Goal: Information Seeking & Learning: Compare options

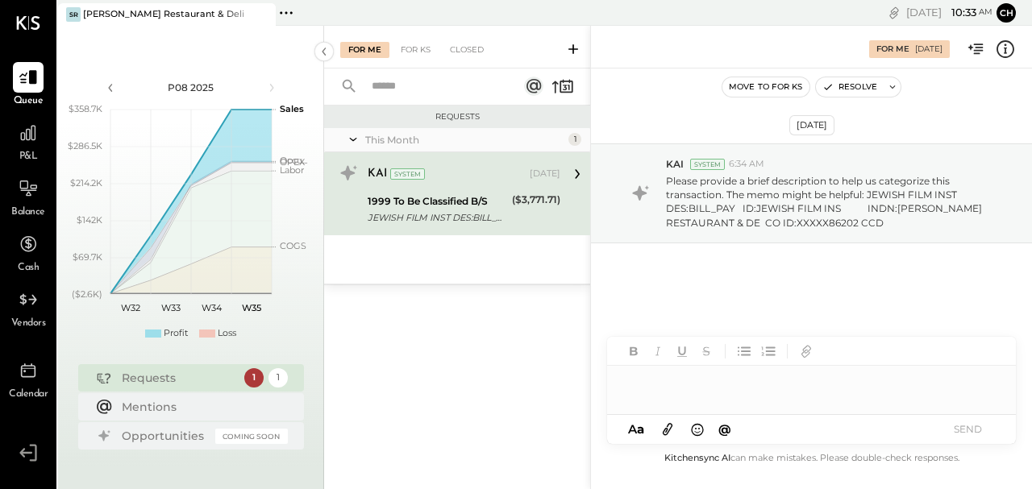
click at [39, 150] on div "P&L" at bounding box center [28, 141] width 31 height 47
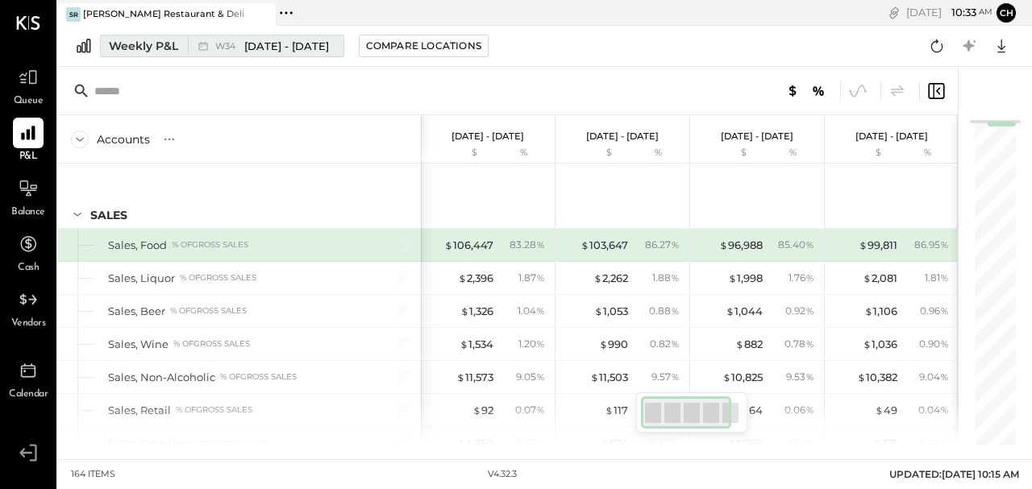
click at [253, 45] on span "[DATE] - [DATE]" at bounding box center [286, 46] width 85 height 15
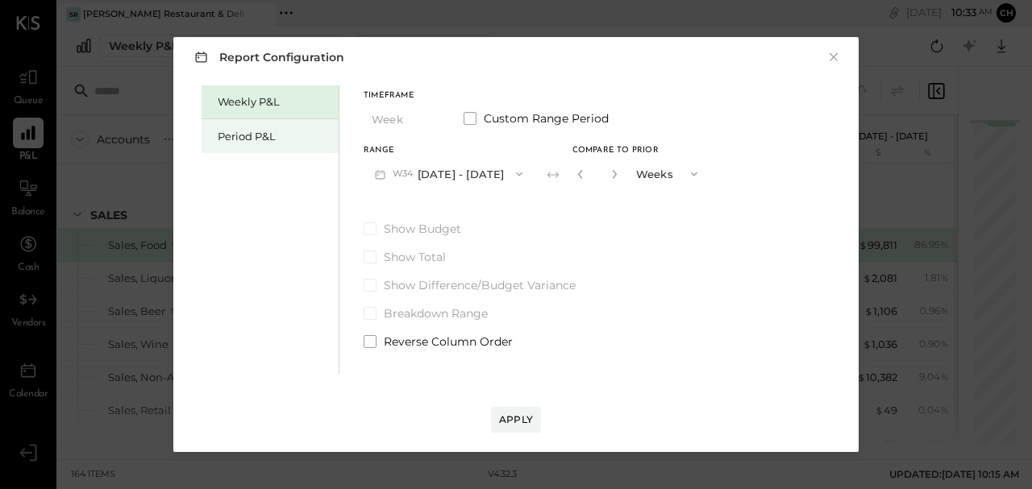
click at [268, 132] on div "Period P&L" at bounding box center [274, 136] width 113 height 15
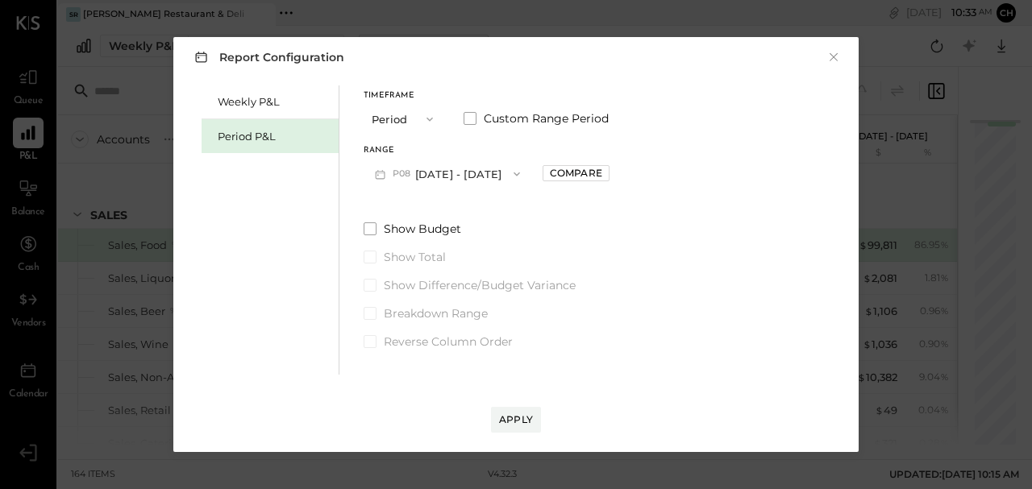
click at [395, 173] on span "P08" at bounding box center [404, 174] width 23 height 13
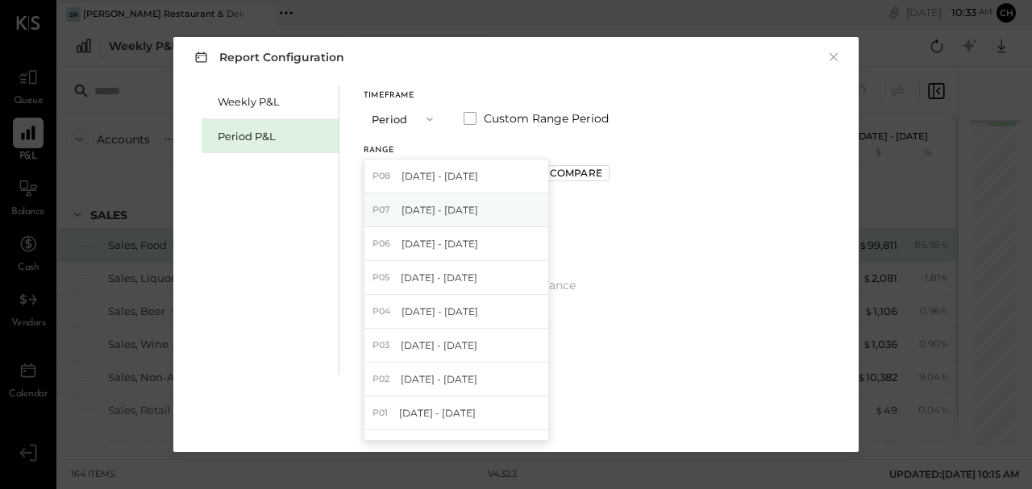
click at [394, 212] on div "P07 [DATE] - [DATE]" at bounding box center [456, 211] width 184 height 34
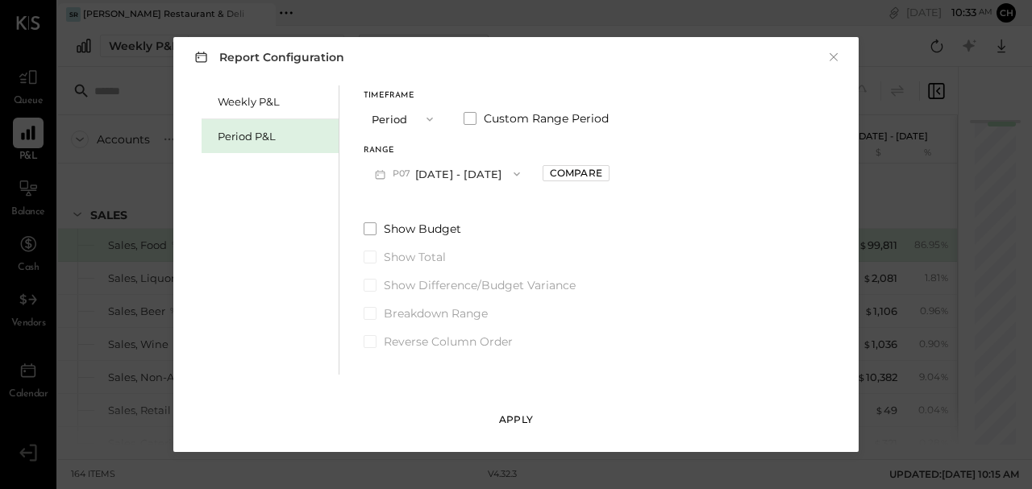
click at [514, 418] on div "Apply" at bounding box center [516, 420] width 34 height 14
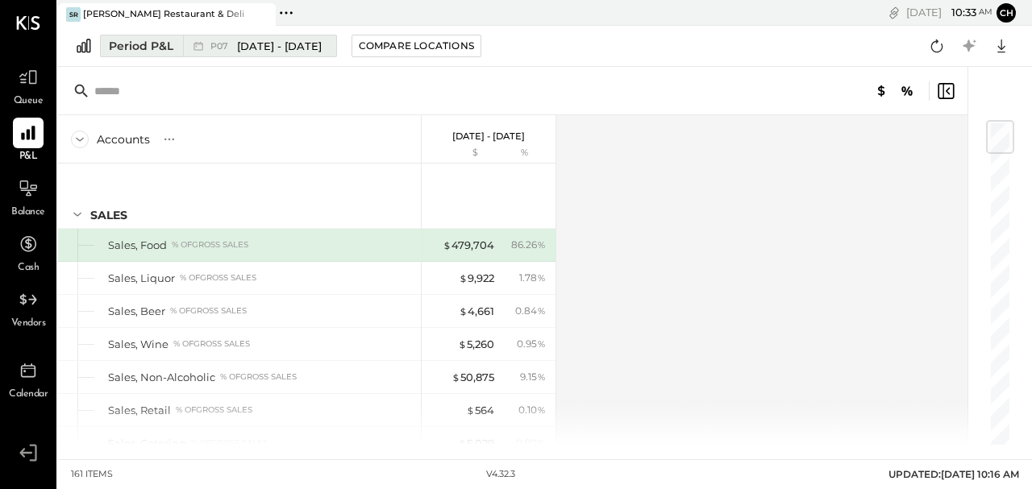
click at [258, 37] on div "P07 [DATE] - [DATE]" at bounding box center [255, 45] width 145 height 21
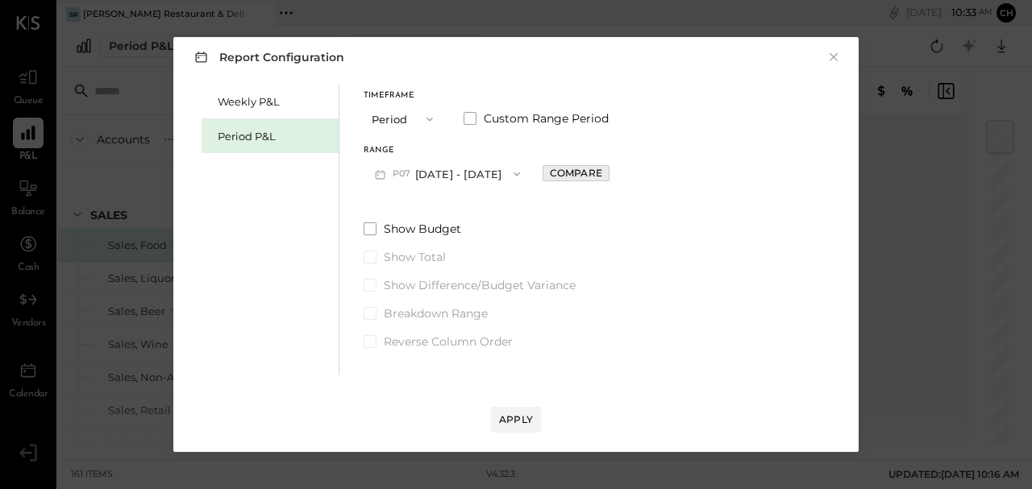
click at [600, 173] on div "Compare" at bounding box center [576, 173] width 52 height 14
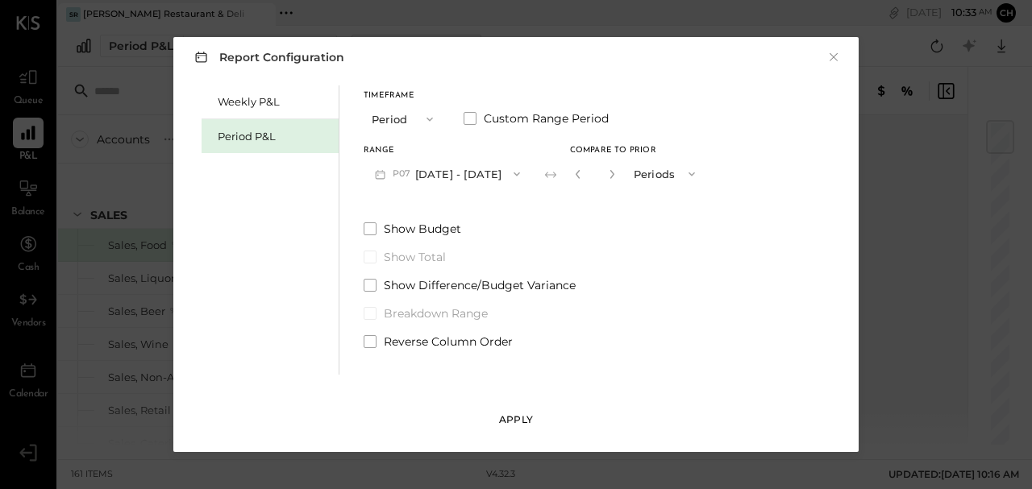
click at [511, 416] on div "Apply" at bounding box center [516, 420] width 34 height 14
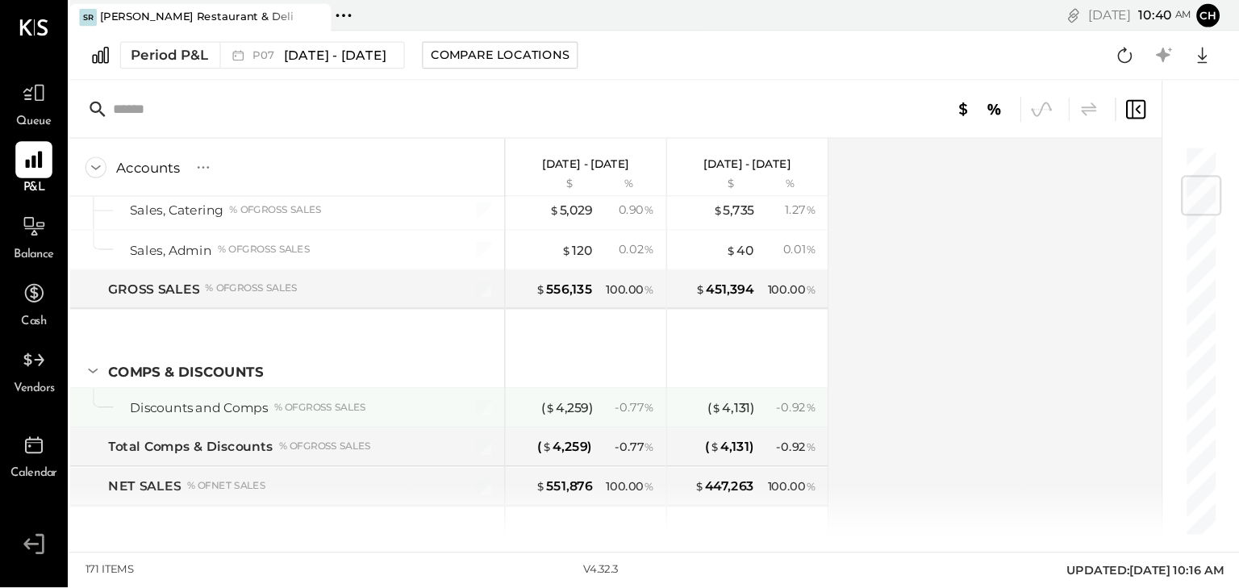
scroll to position [107, 0]
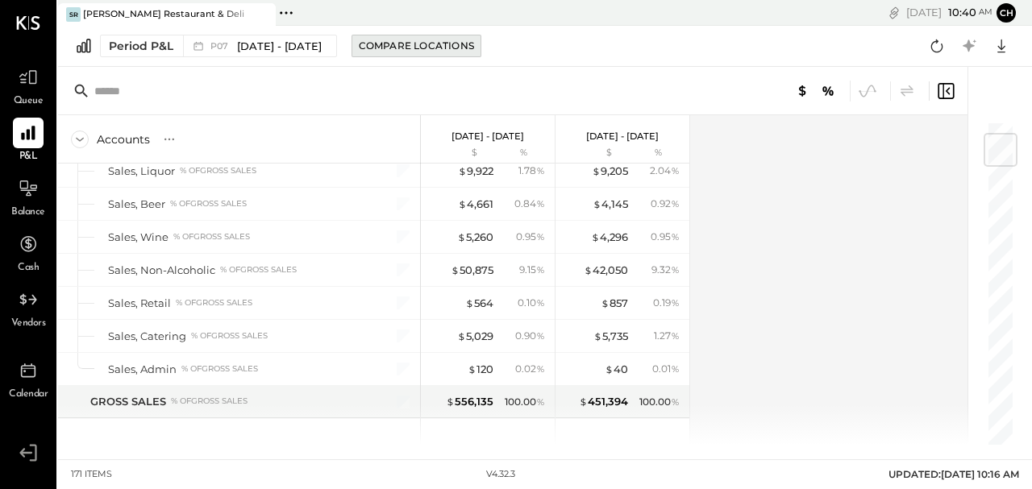
click at [431, 41] on div "Compare Locations" at bounding box center [416, 46] width 115 height 14
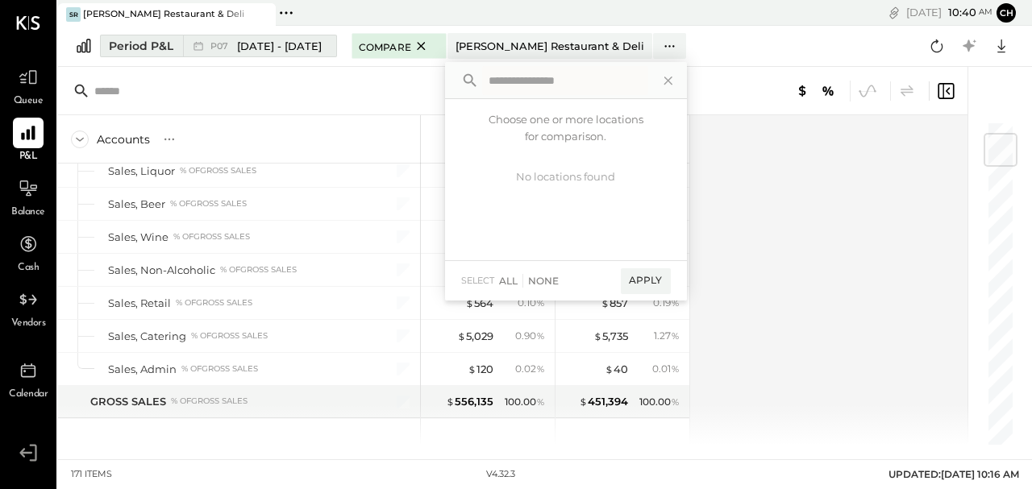
click at [260, 42] on span "[DATE] - [DATE]" at bounding box center [279, 46] width 85 height 15
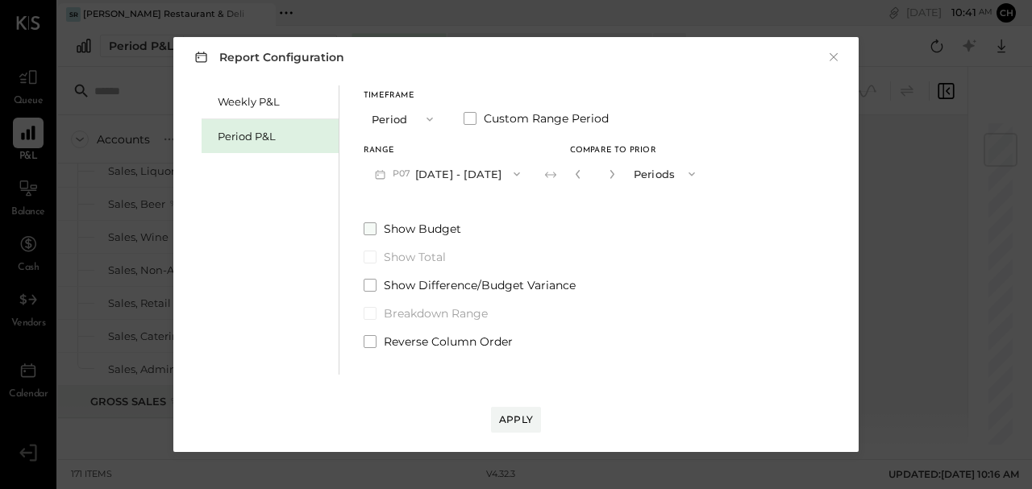
click at [370, 230] on span at bounding box center [370, 229] width 13 height 13
click at [516, 423] on div "Apply" at bounding box center [516, 420] width 34 height 14
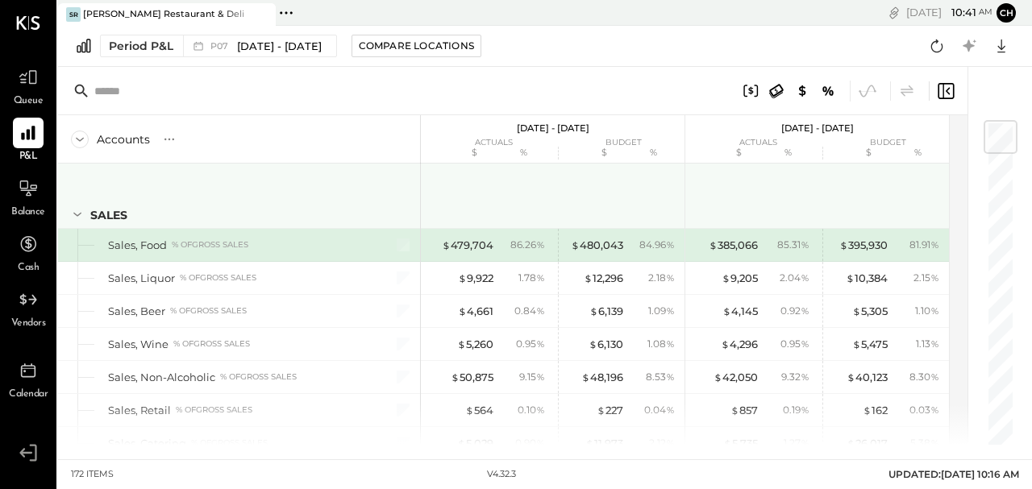
click at [364, 189] on div "SALES" at bounding box center [239, 196] width 362 height 65
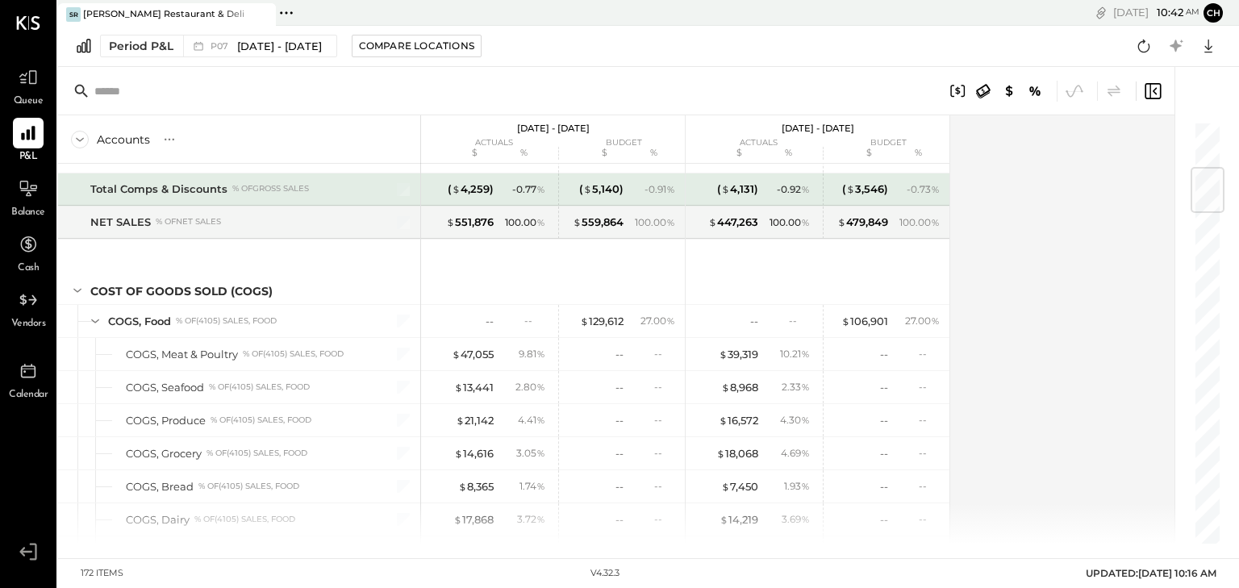
scroll to position [258, 0]
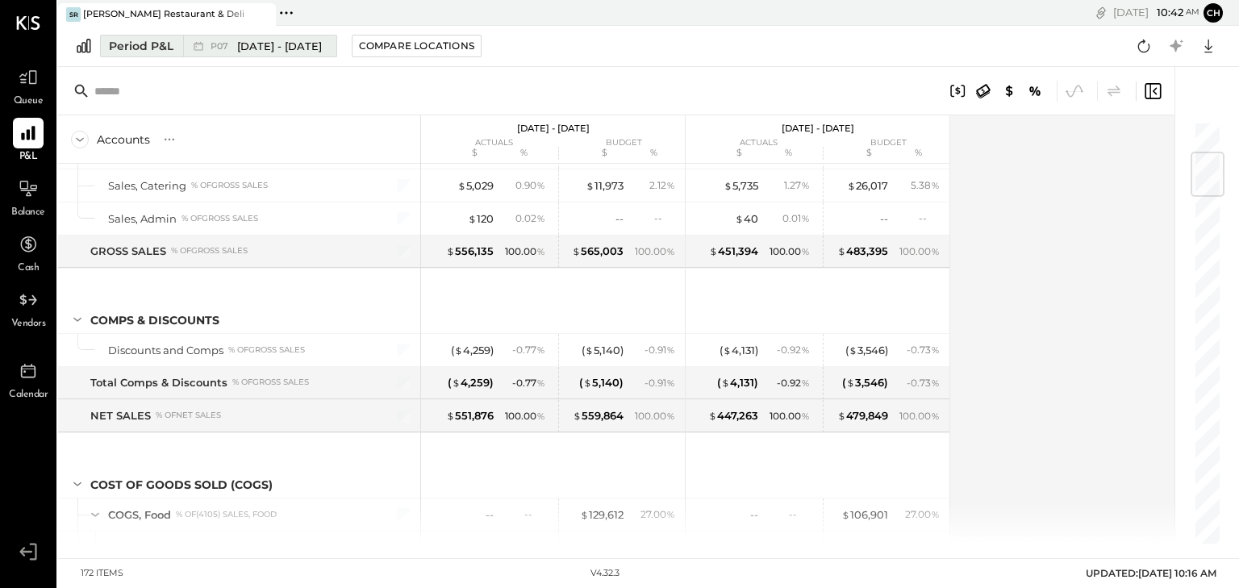
click at [302, 52] on span "[DATE] - [DATE]" at bounding box center [279, 46] width 85 height 15
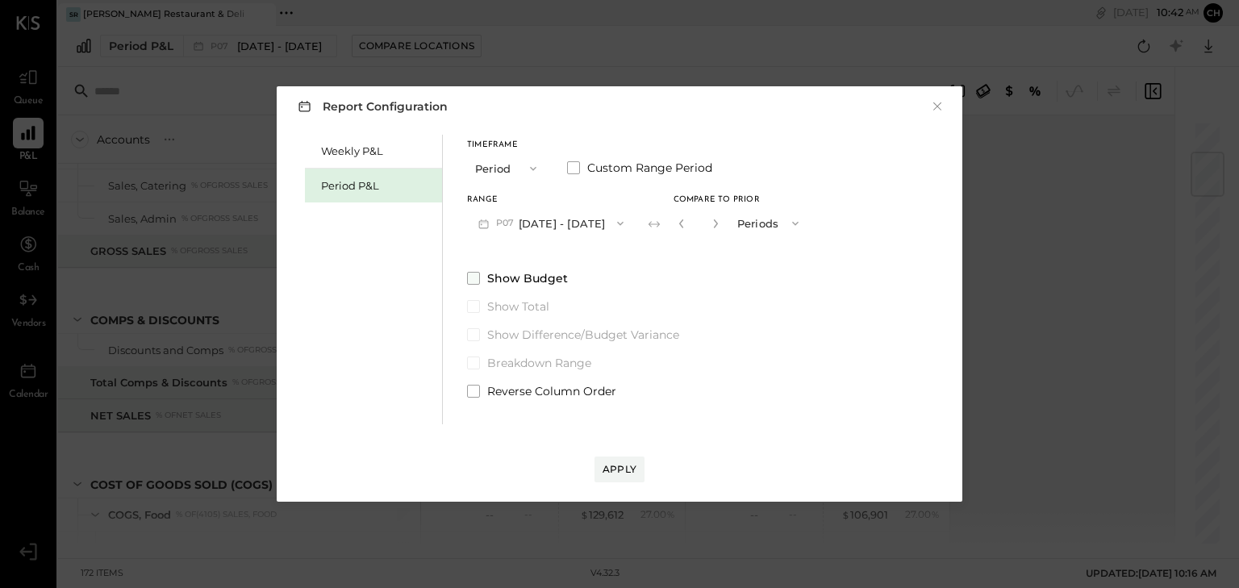
click at [473, 274] on span at bounding box center [473, 278] width 13 height 13
click at [626, 471] on div "Apply" at bounding box center [619, 469] width 34 height 14
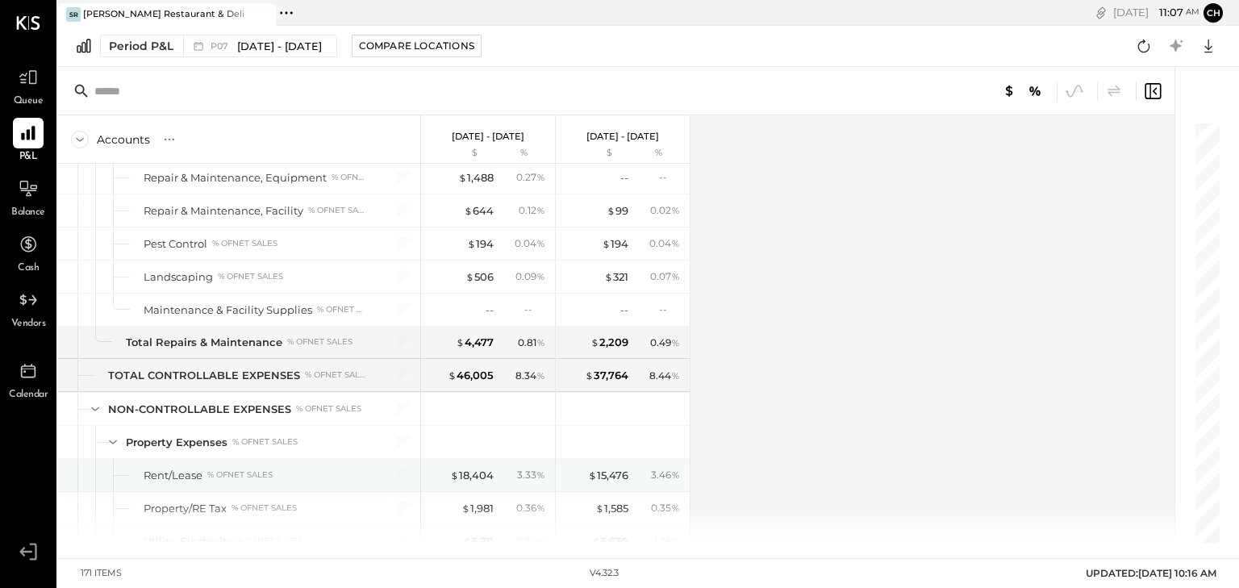
scroll to position [4129, 0]
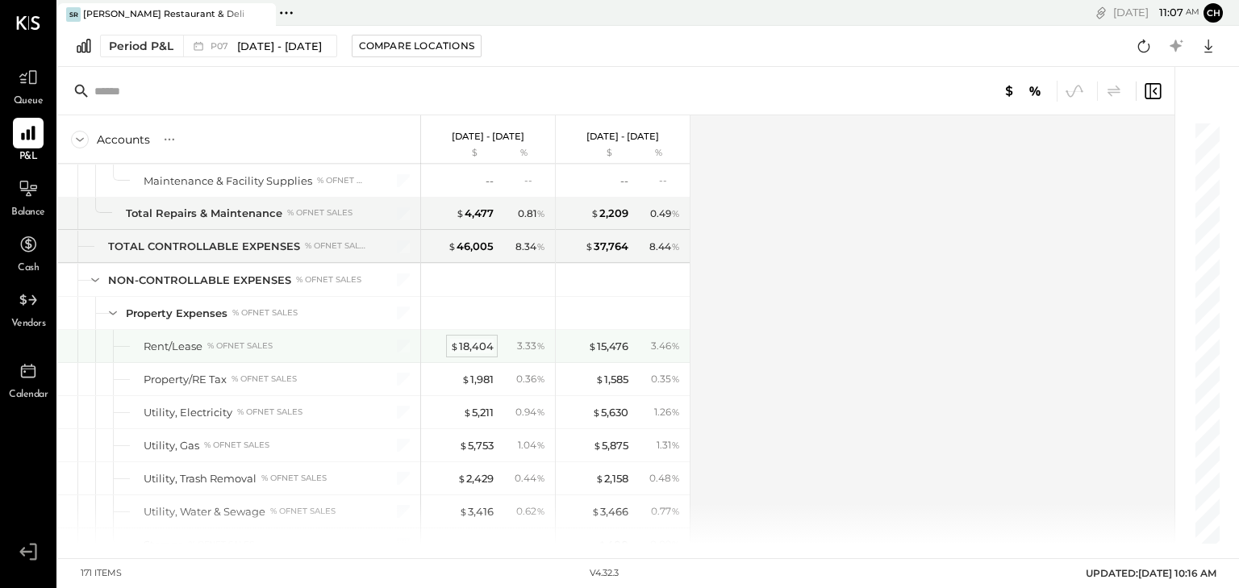
click at [477, 339] on div "$ 18,404" at bounding box center [472, 346] width 44 height 15
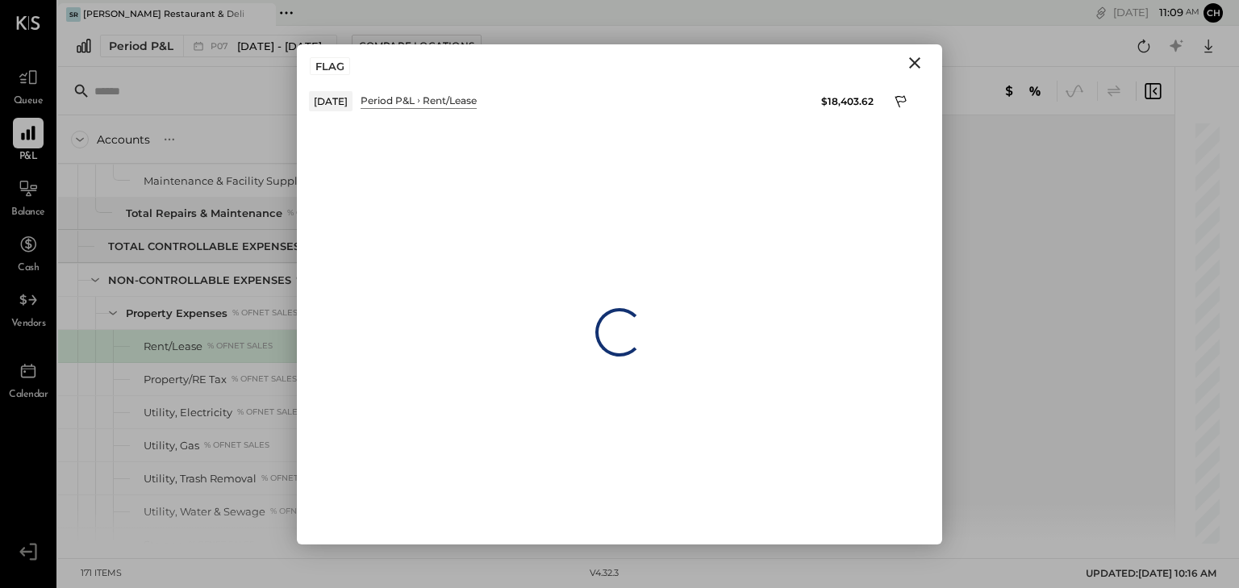
click at [913, 55] on icon "Close" at bounding box center [914, 62] width 19 height 19
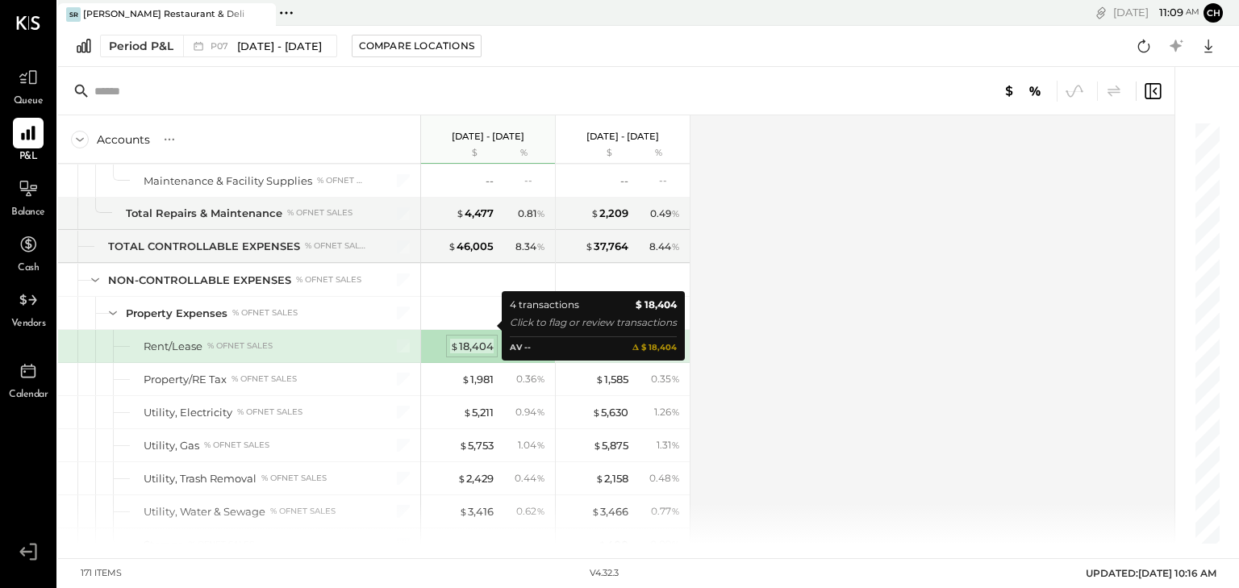
click at [474, 339] on div "$ 18,404" at bounding box center [472, 346] width 44 height 15
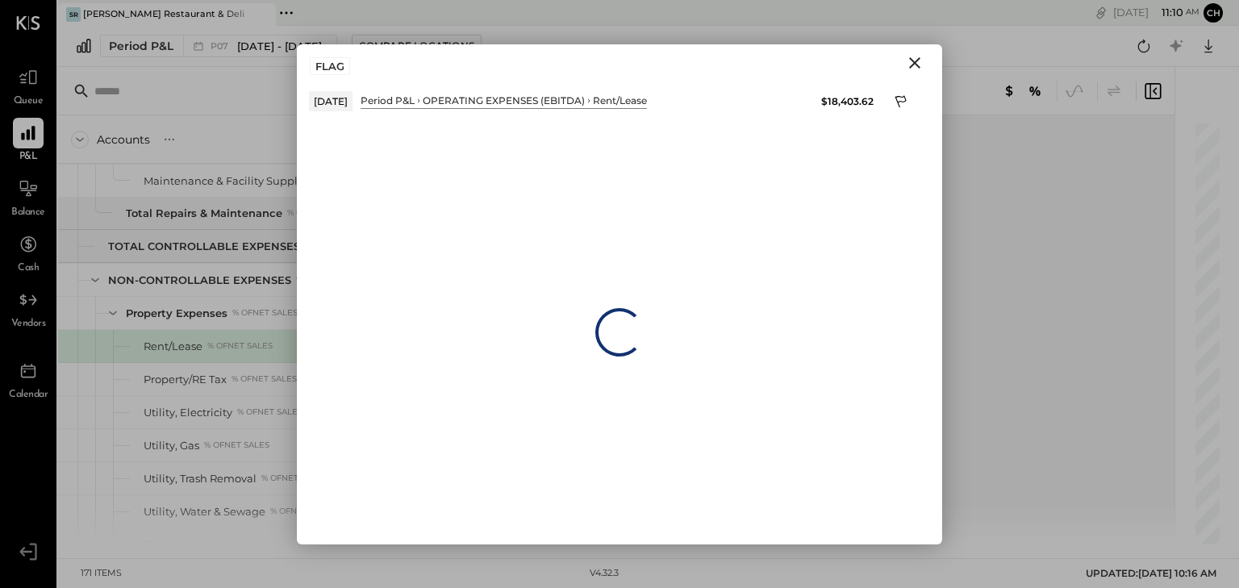
click at [911, 54] on icon "Close" at bounding box center [914, 62] width 19 height 19
